Goal: Task Accomplishment & Management: Use online tool/utility

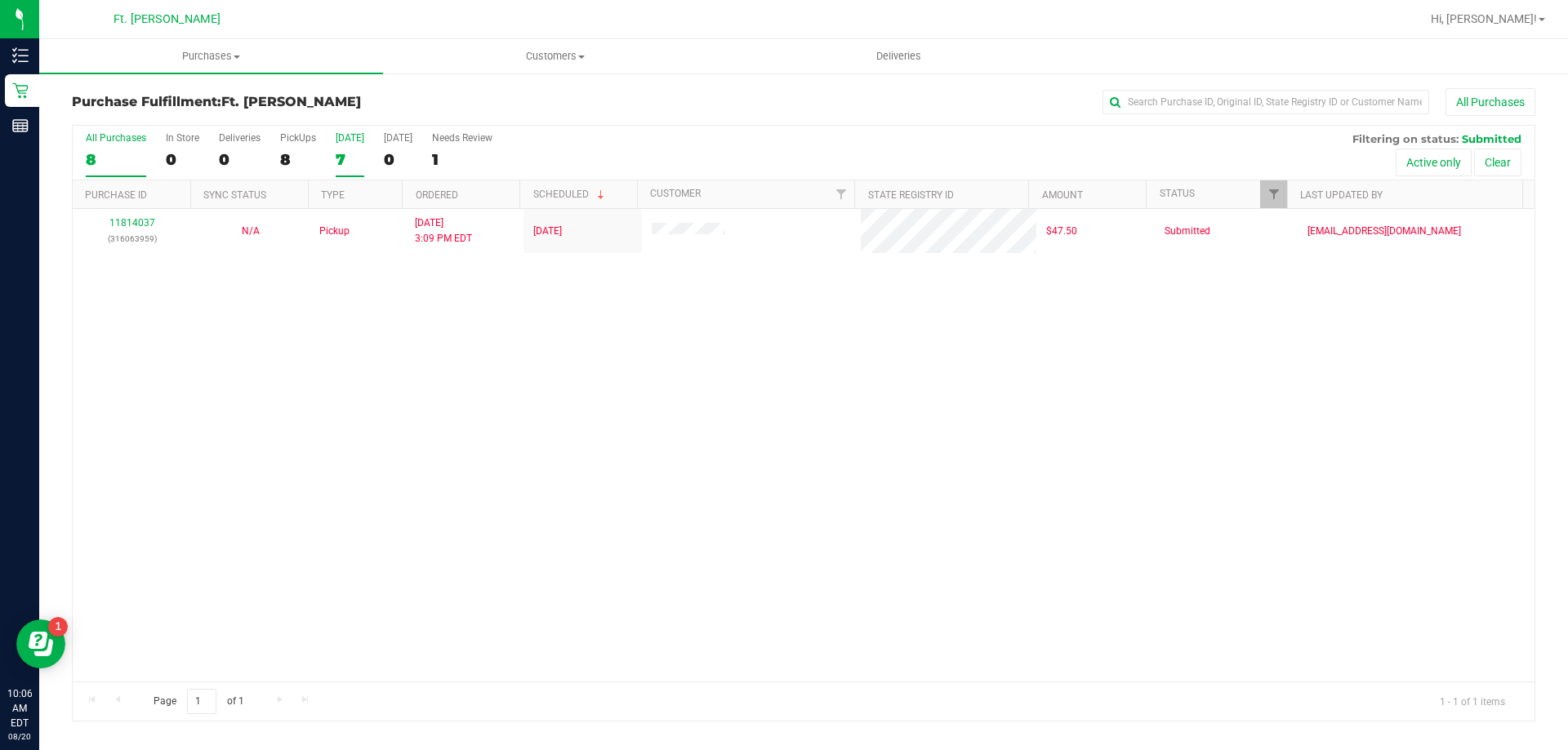
click at [342, 157] on div "7" at bounding box center [350, 159] width 29 height 18
click at [0, 0] on input "[DATE] 7" at bounding box center [0, 0] width 0 height 0
